Goal: Information Seeking & Learning: Learn about a topic

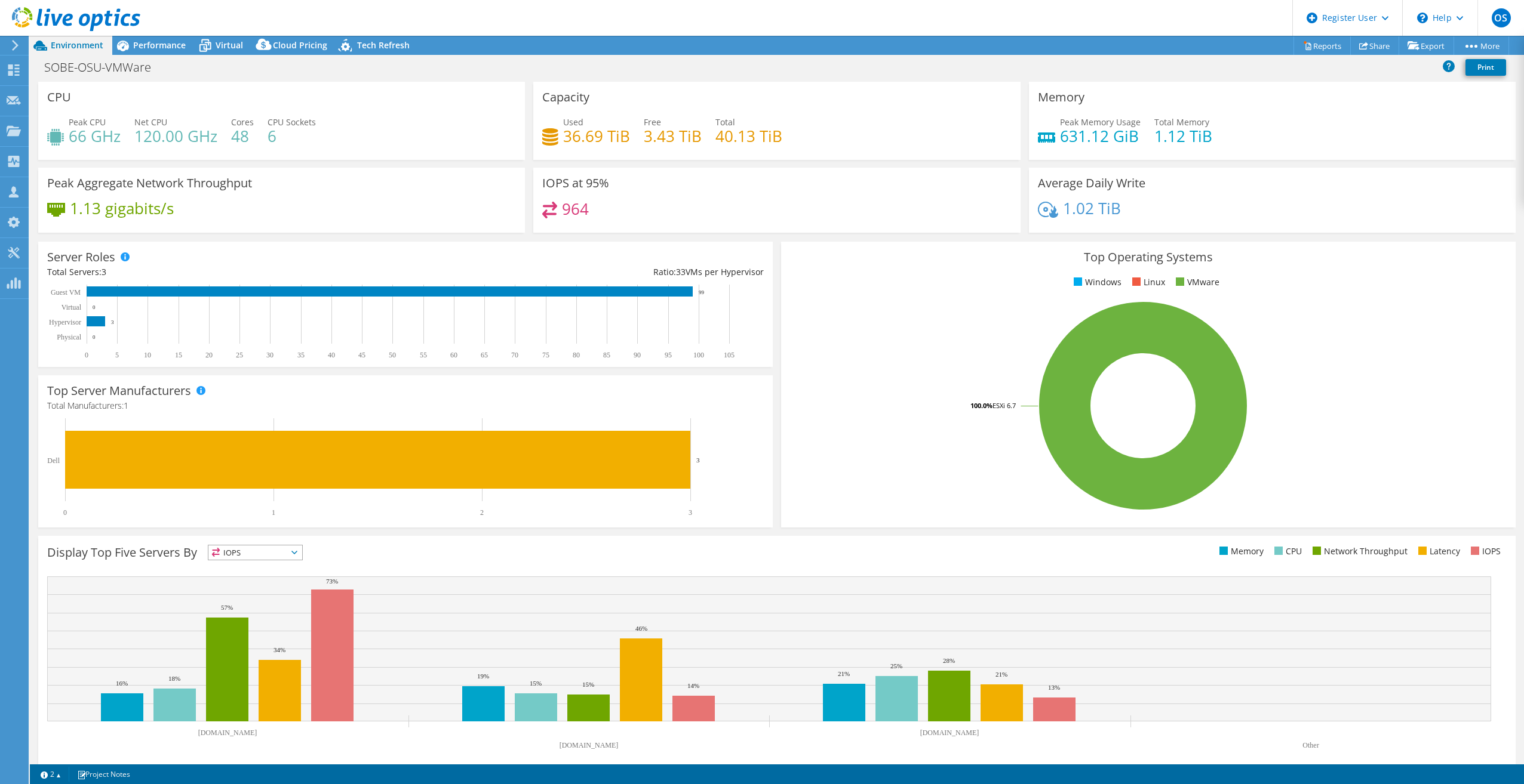
select select "USD"
click at [142, 47] on span "Performance" at bounding box center [159, 45] width 52 height 11
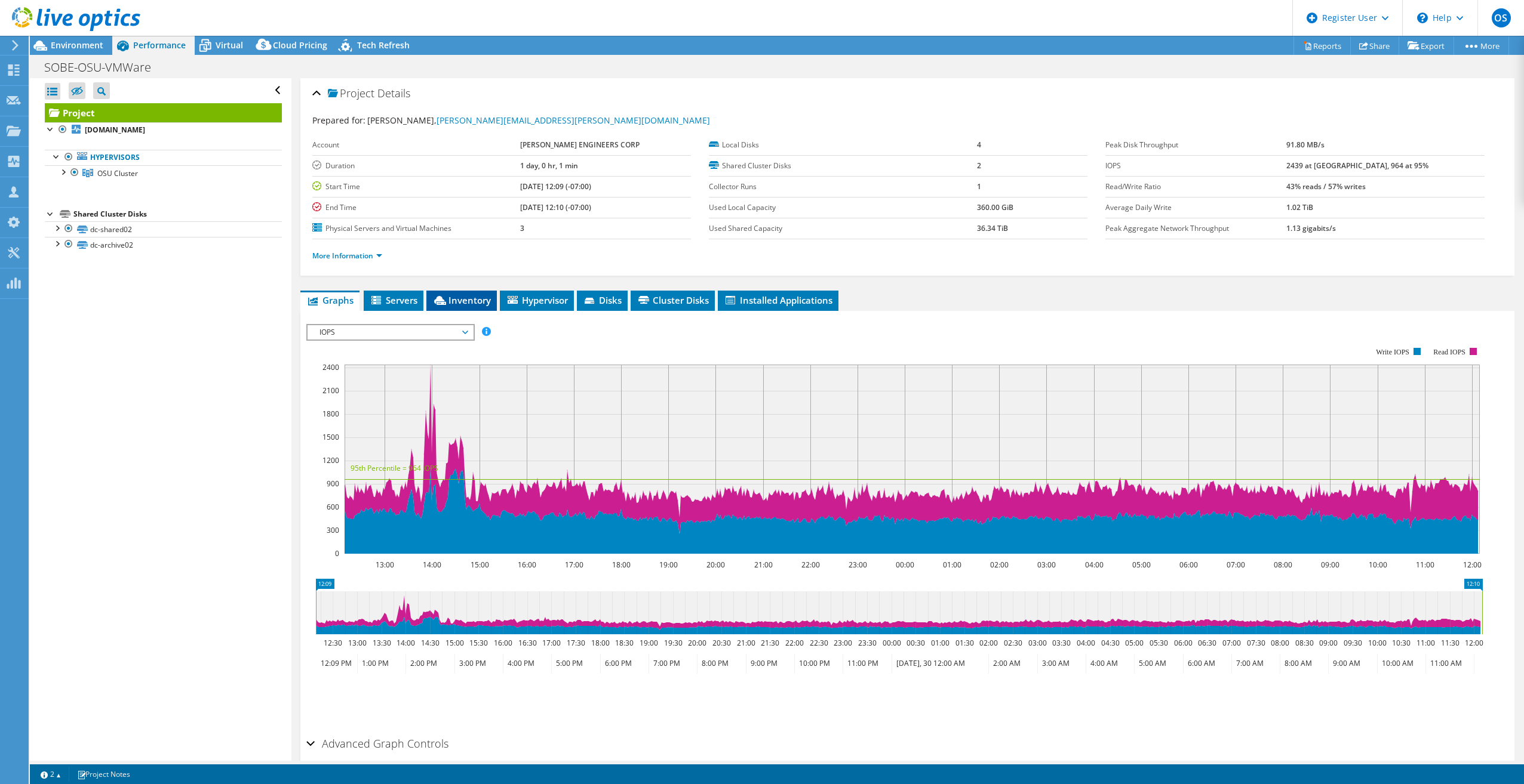
click at [455, 298] on span "Inventory" at bounding box center [461, 300] width 58 height 12
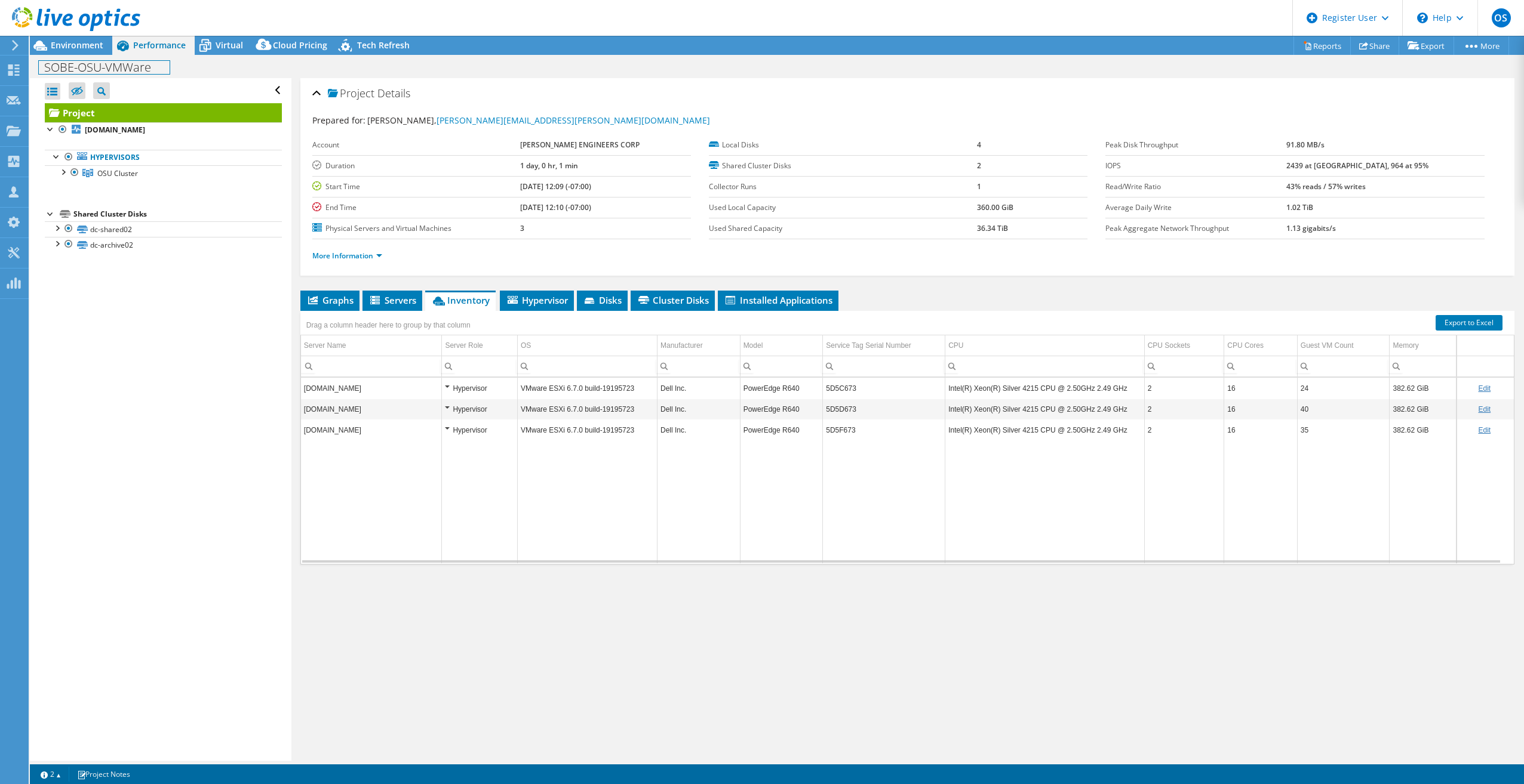
click at [66, 55] on div "SOBE-OSU-VMWare Print" at bounding box center [777, 66] width 1494 height 23
click at [67, 46] on span "Environment" at bounding box center [77, 45] width 52 height 11
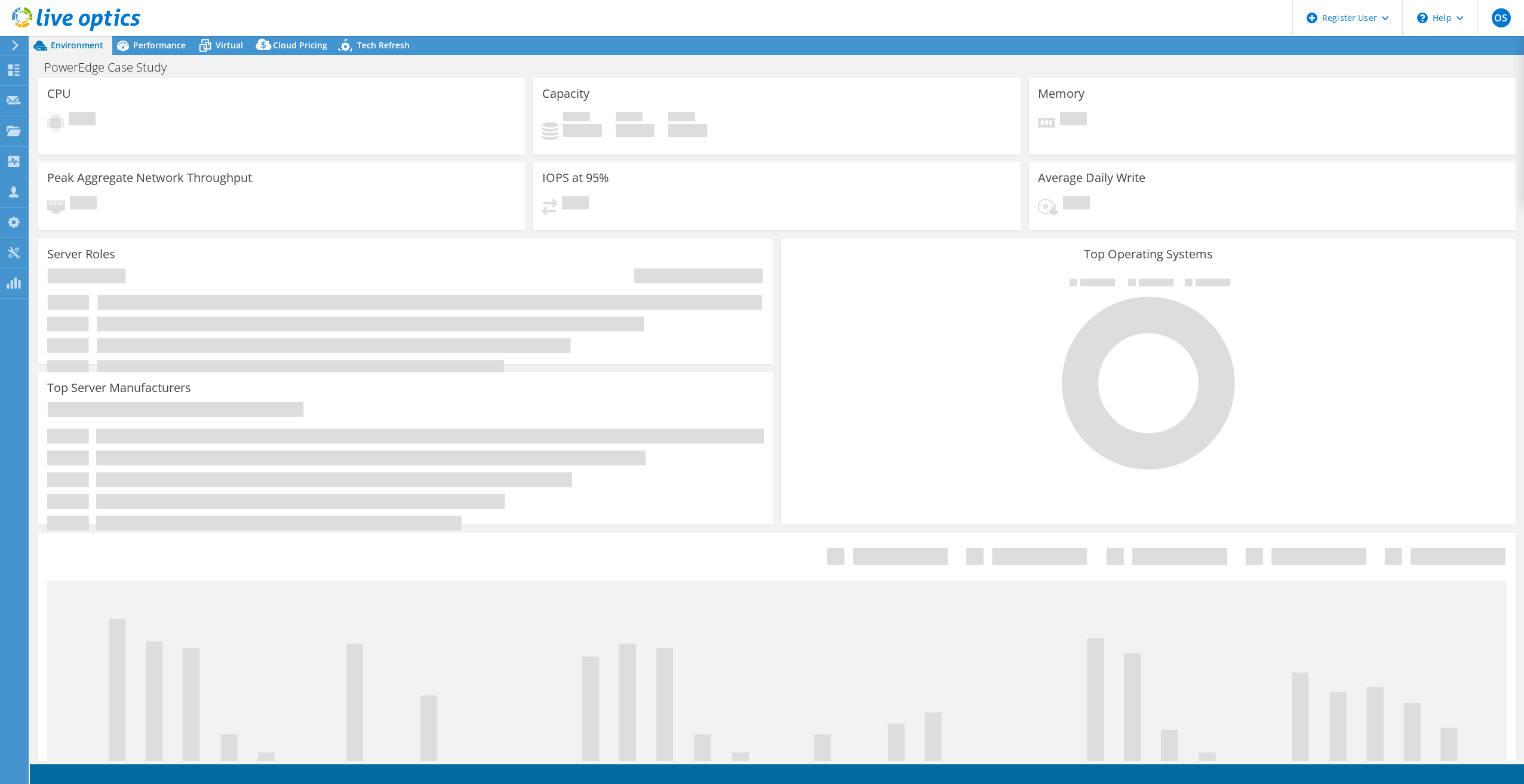
select select "USD"
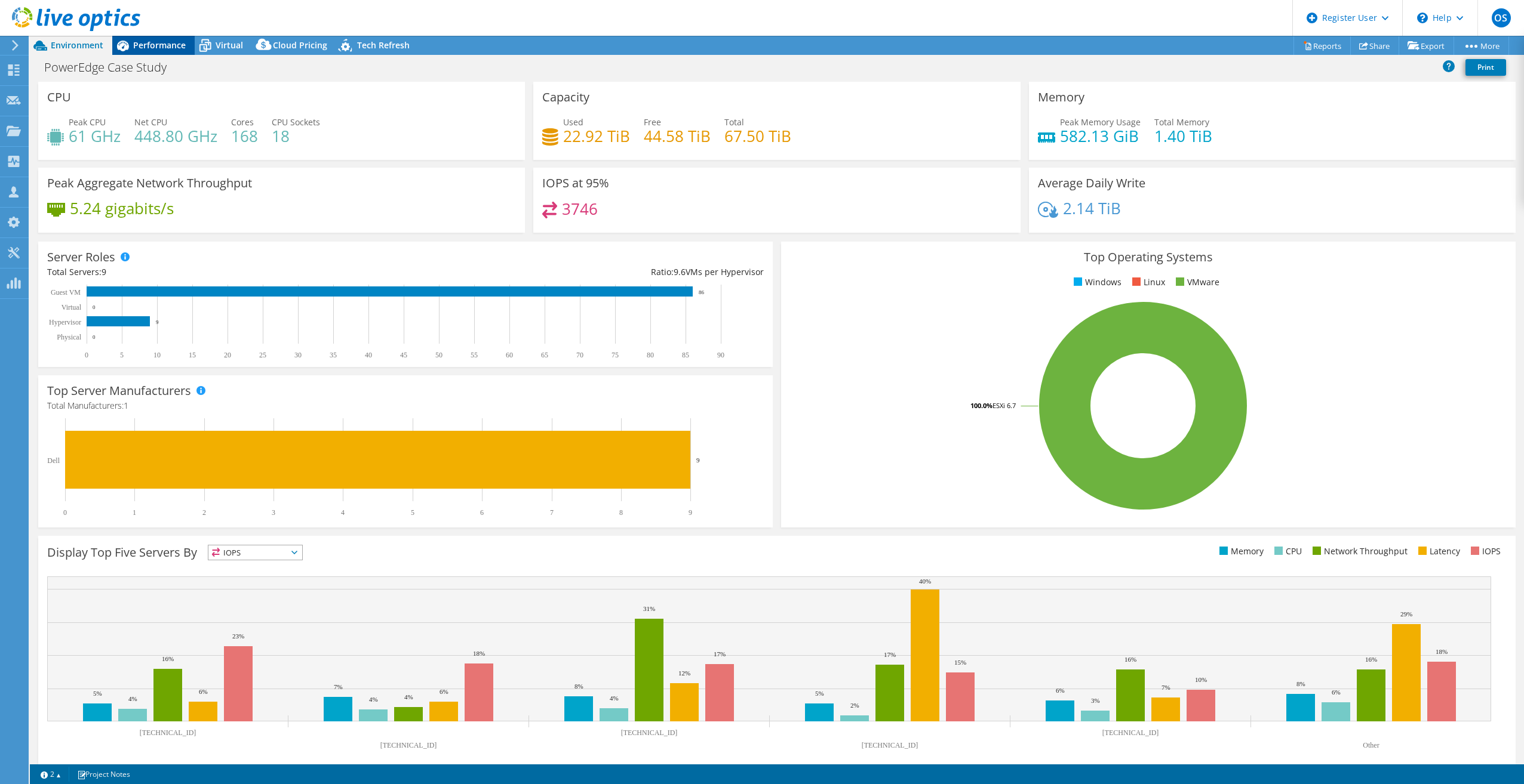
click at [175, 52] on div "Performance" at bounding box center [153, 46] width 82 height 19
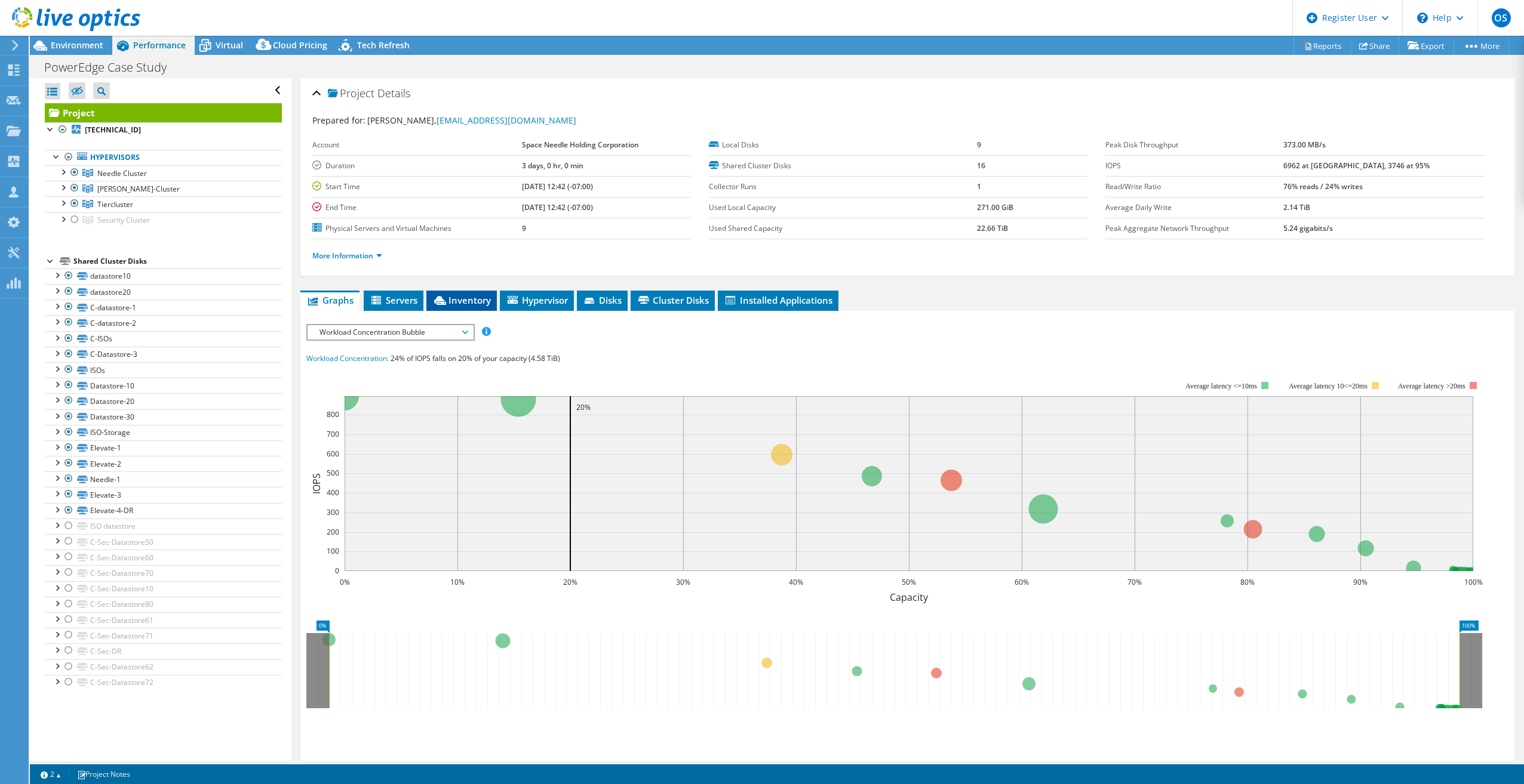
click at [485, 298] on span "Inventory" at bounding box center [461, 300] width 58 height 12
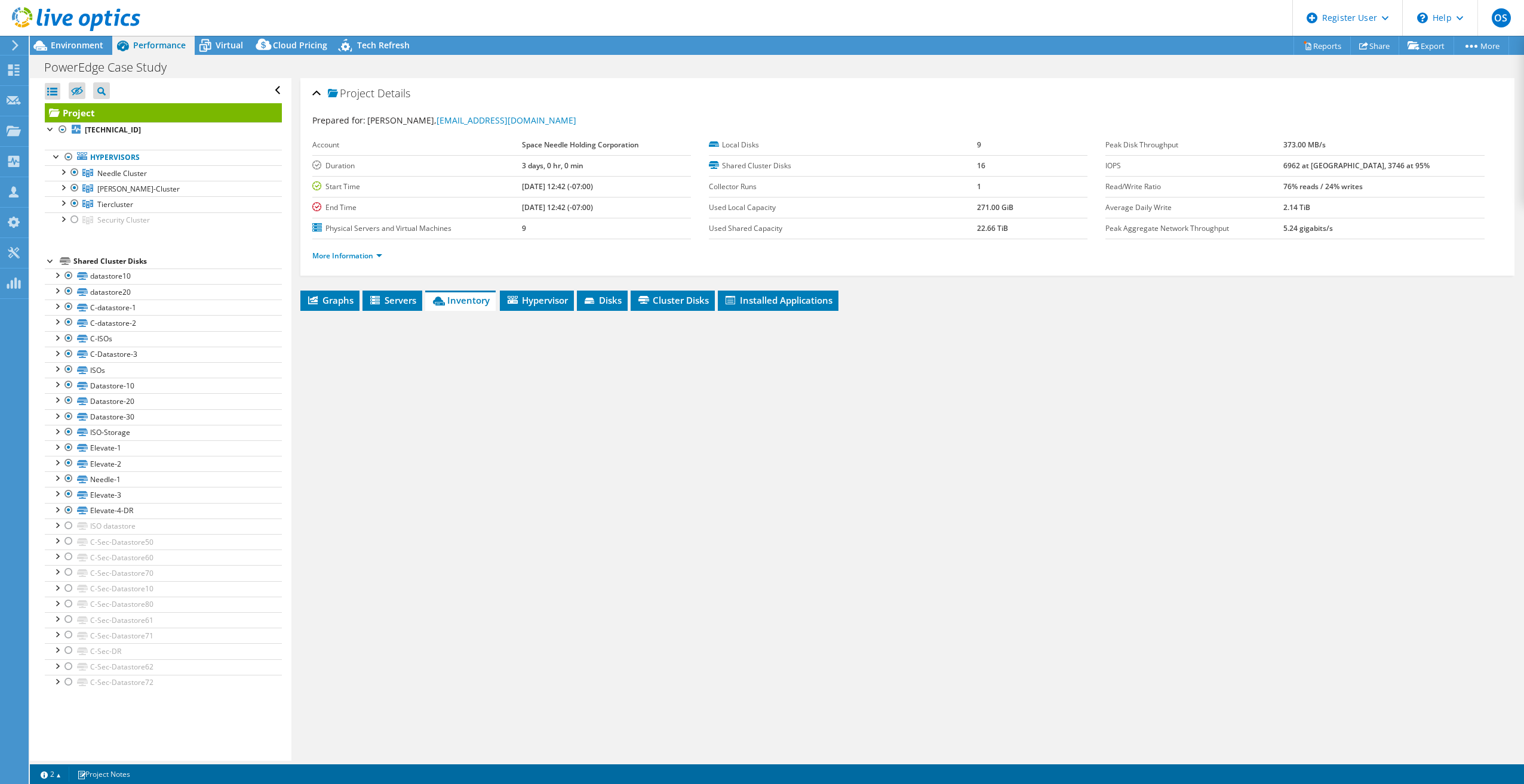
click at [658, 311] on div at bounding box center [907, 438] width 1214 height 254
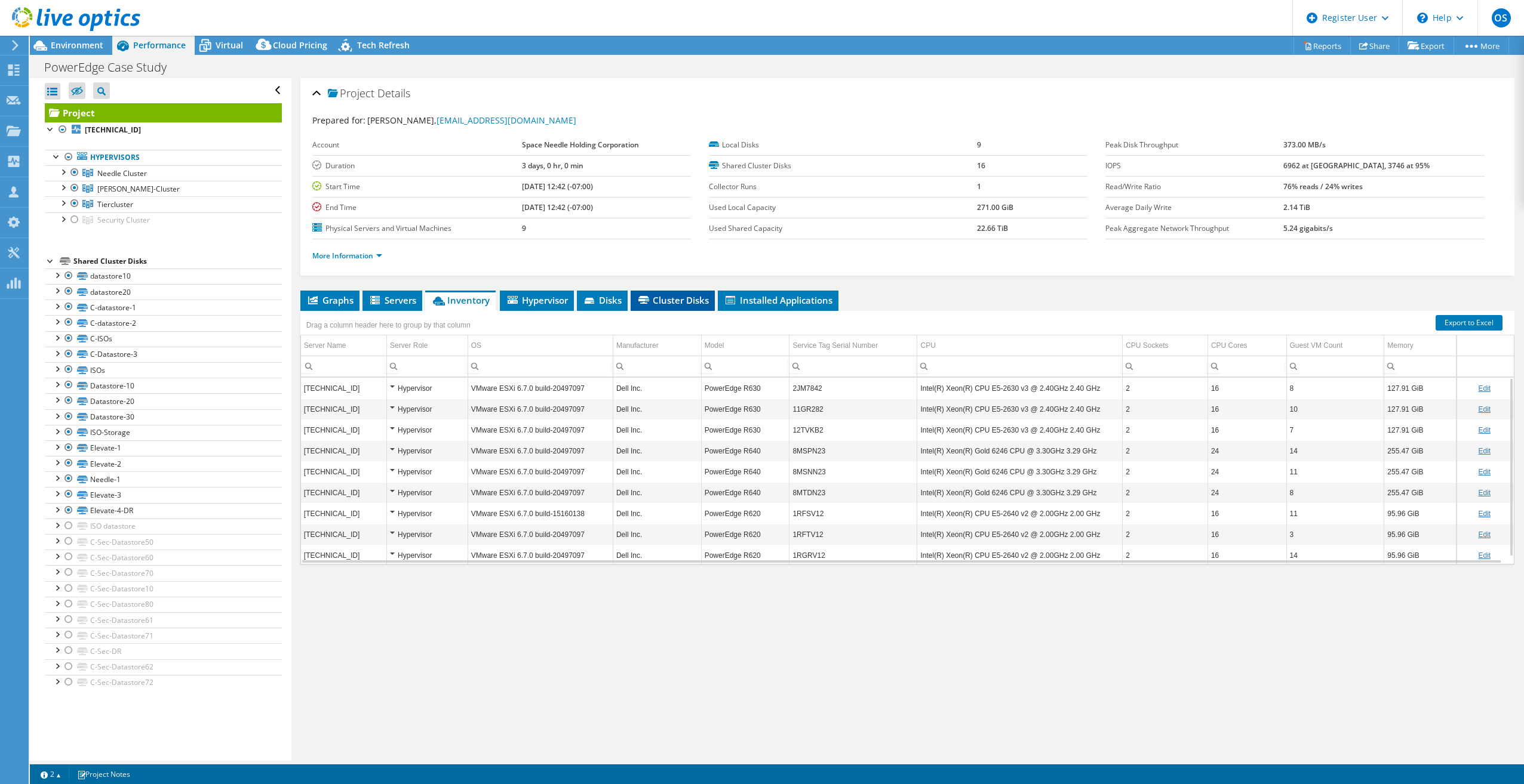
click at [661, 297] on span "Cluster Disks" at bounding box center [672, 300] width 72 height 12
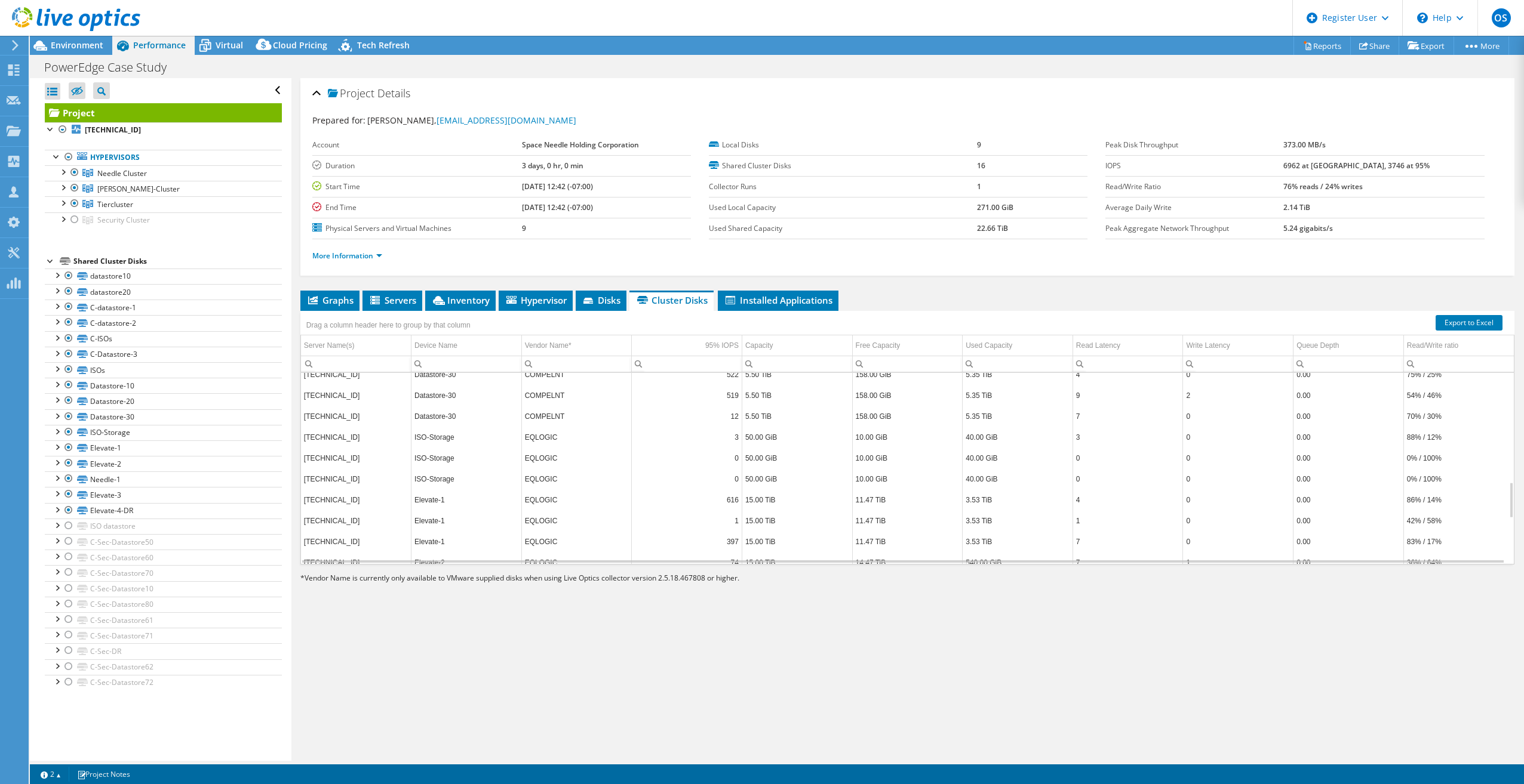
scroll to position [812, 0]
click at [478, 292] on li "Inventory" at bounding box center [460, 301] width 70 height 20
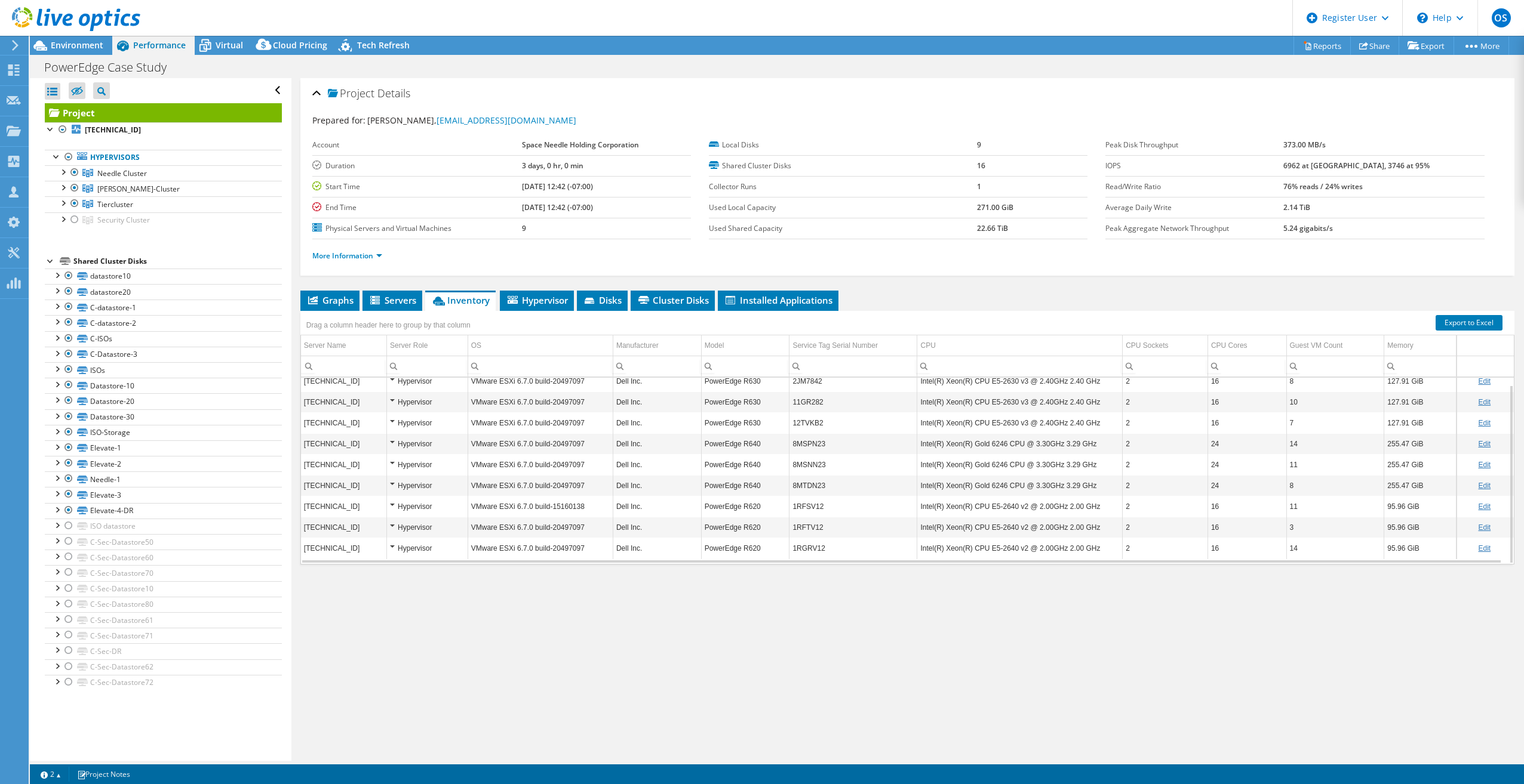
scroll to position [0, 0]
click at [77, 51] on div "Environment" at bounding box center [71, 46] width 82 height 19
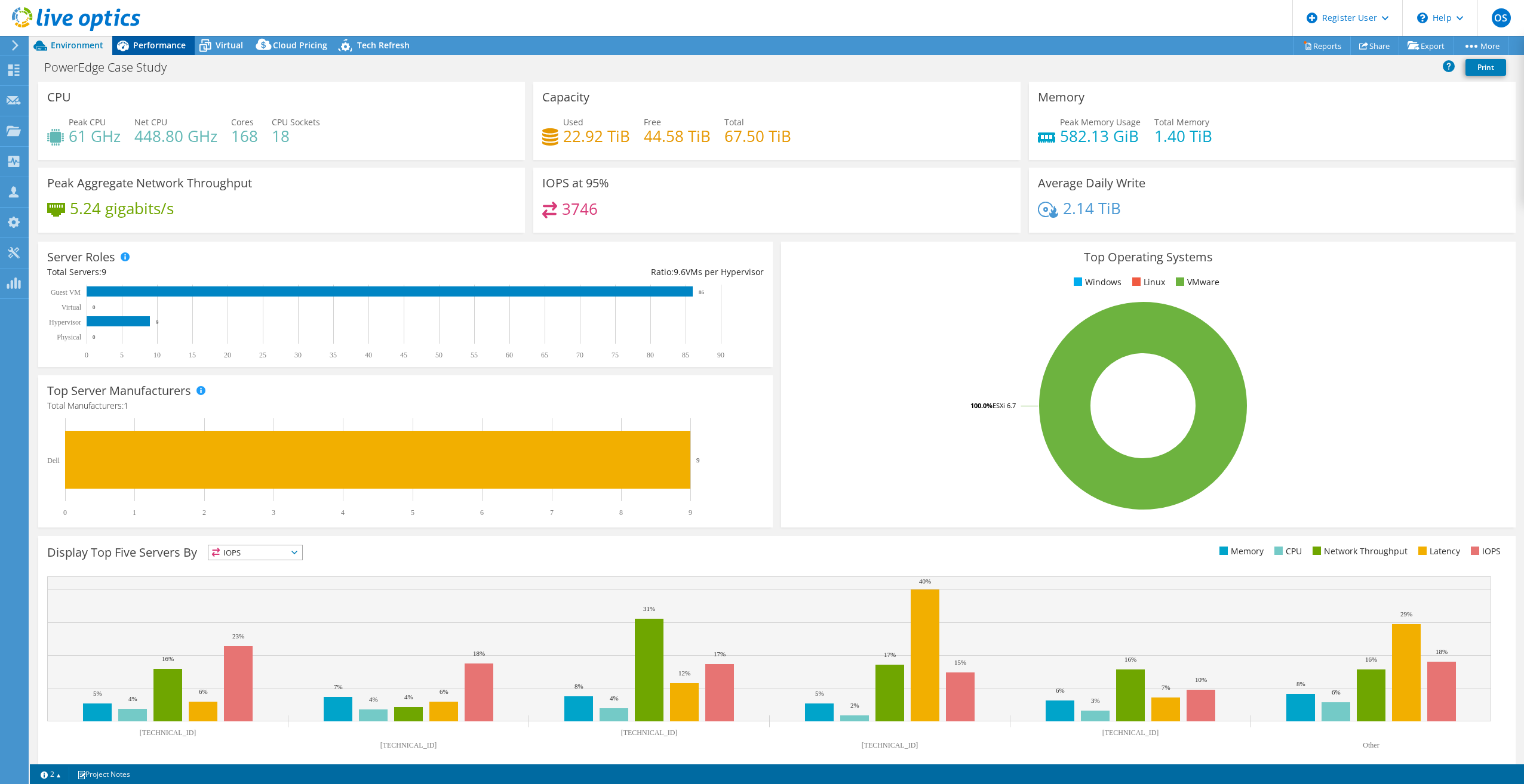
click at [155, 37] on div "Performance" at bounding box center [153, 46] width 82 height 19
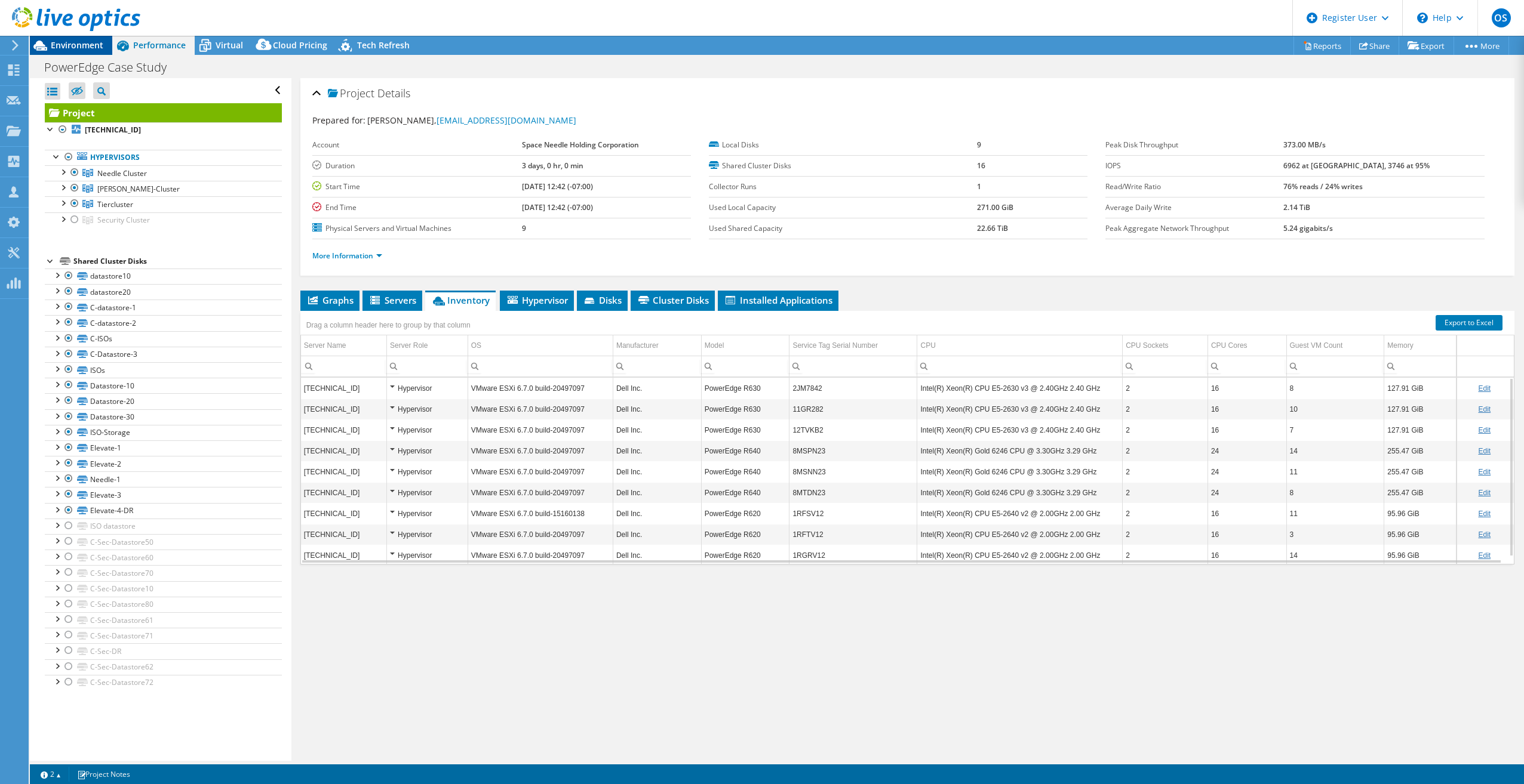
click at [57, 46] on span "Environment" at bounding box center [77, 45] width 52 height 11
